Goal: Task Accomplishment & Management: Use online tool/utility

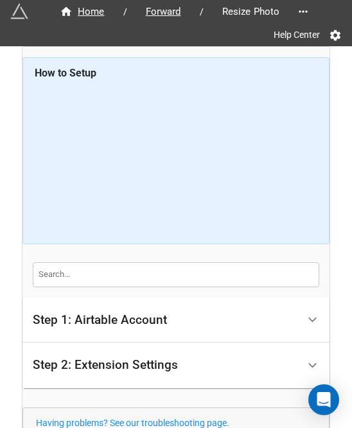
scroll to position [113, 0]
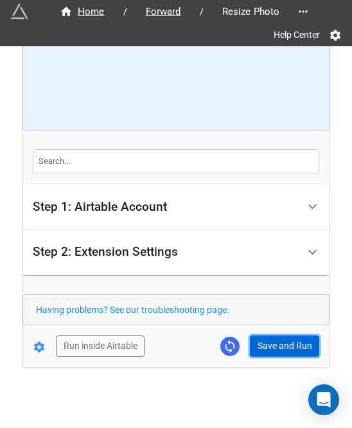
drag, startPoint x: 266, startPoint y: 353, endPoint x: 280, endPoint y: 352, distance: 14.2
click at [266, 353] on button "Save and Run" at bounding box center [284, 346] width 69 height 22
drag, startPoint x: 272, startPoint y: 349, endPoint x: 281, endPoint y: 347, distance: 9.1
click at [272, 349] on button "Save and Run" at bounding box center [284, 346] width 69 height 22
click at [268, 350] on button "Save and Run" at bounding box center [284, 346] width 69 height 22
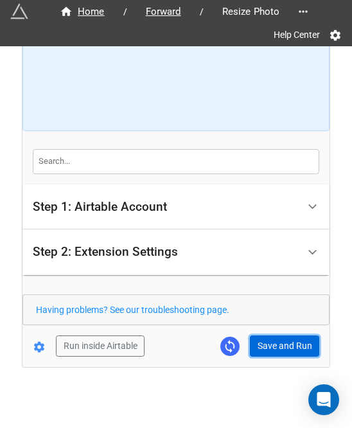
click at [274, 346] on button "Save and Run" at bounding box center [284, 346] width 69 height 22
click at [267, 345] on button "Save and Run" at bounding box center [284, 346] width 69 height 22
drag, startPoint x: 282, startPoint y: 340, endPoint x: 340, endPoint y: 328, distance: 59.6
click at [282, 340] on button "Save and Run" at bounding box center [284, 346] width 69 height 22
click at [273, 344] on button "Save and Run" at bounding box center [284, 346] width 69 height 22
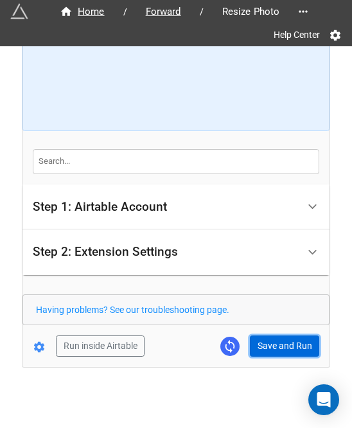
drag, startPoint x: 265, startPoint y: 340, endPoint x: 284, endPoint y: 331, distance: 21.3
click at [265, 340] on button "Save and Run" at bounding box center [284, 346] width 69 height 22
click at [268, 353] on button "Save and Run" at bounding box center [284, 346] width 69 height 22
click at [303, 339] on button "Save and Run" at bounding box center [284, 346] width 69 height 22
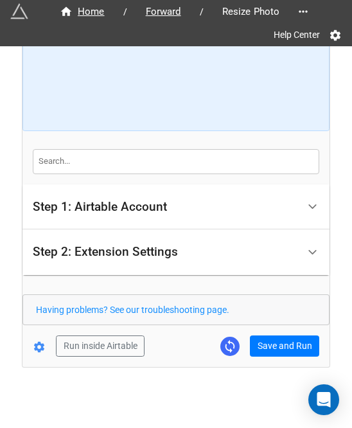
click at [254, 332] on form "How to Setup Step 1: Airtable Account Airtable User API Key Manna-Sinsub Airtab…" at bounding box center [175, 150] width 307 height 412
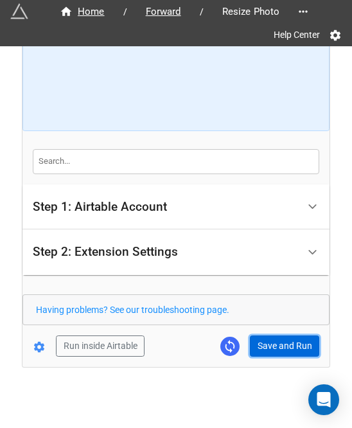
drag, startPoint x: 295, startPoint y: 347, endPoint x: 306, endPoint y: 347, distance: 10.3
click at [296, 347] on button "Save and Run" at bounding box center [284, 346] width 69 height 22
click at [285, 340] on button "Save and Run" at bounding box center [284, 346] width 69 height 22
click at [267, 347] on button "Save and Run" at bounding box center [284, 346] width 69 height 22
drag, startPoint x: 266, startPoint y: 342, endPoint x: 334, endPoint y: 343, distance: 68.1
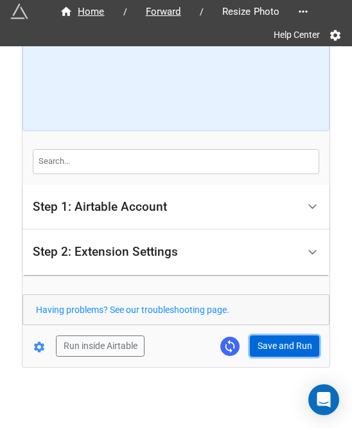
click at [266, 342] on button "Save and Run" at bounding box center [284, 346] width 69 height 22
click at [269, 340] on button "Save and Run" at bounding box center [284, 346] width 69 height 22
click at [279, 342] on button "Save and Run" at bounding box center [284, 346] width 69 height 22
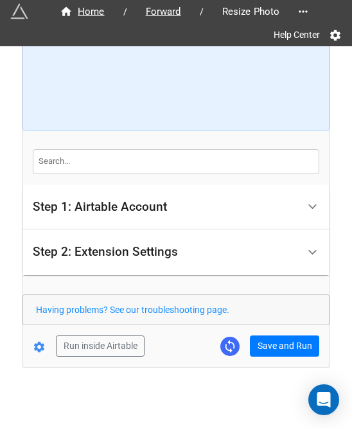
click at [261, 332] on form "How to Setup Step 1: Airtable Account Airtable User API Key Manna-Sinsub Airtab…" at bounding box center [175, 150] width 307 height 412
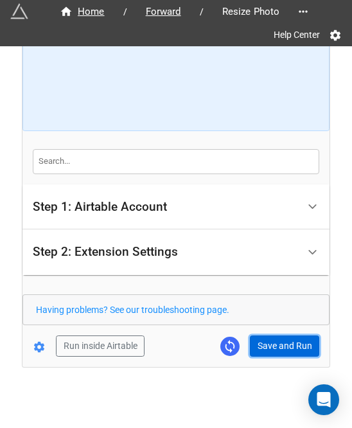
click at [265, 335] on button "Save and Run" at bounding box center [284, 346] width 69 height 22
click at [256, 345] on button "Save and Run" at bounding box center [284, 346] width 69 height 22
